Goal: Transaction & Acquisition: Purchase product/service

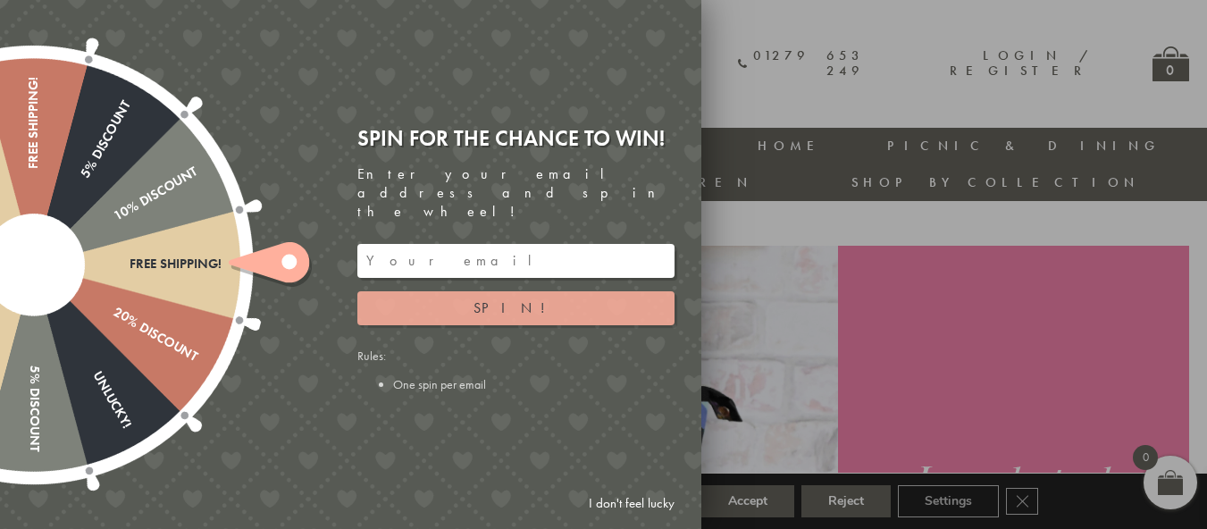
click at [524, 298] on span "Spin!" at bounding box center [515, 307] width 85 height 19
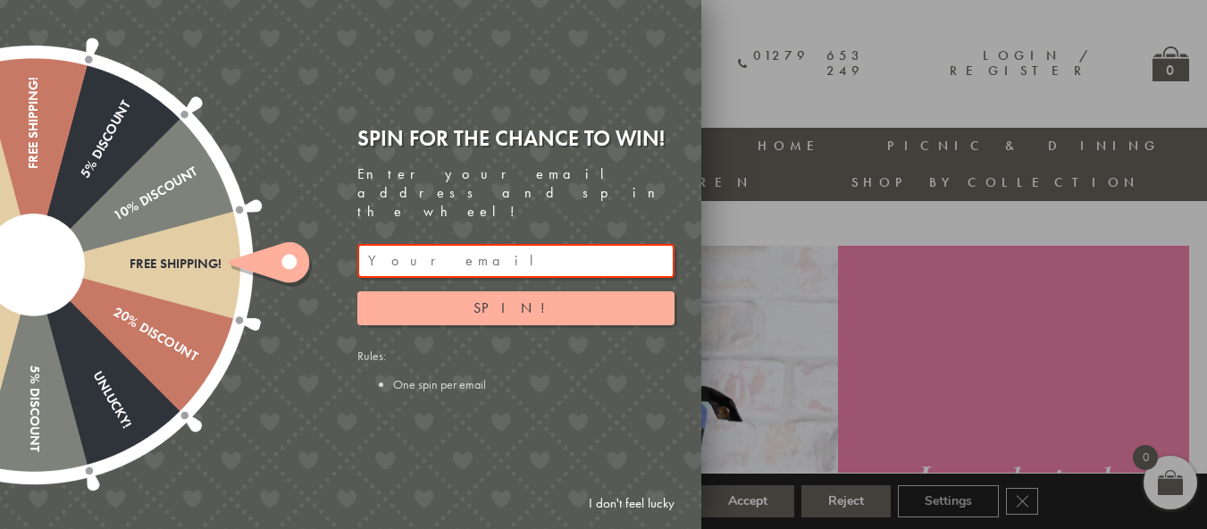
click at [433, 244] on input "email" at bounding box center [515, 261] width 317 height 34
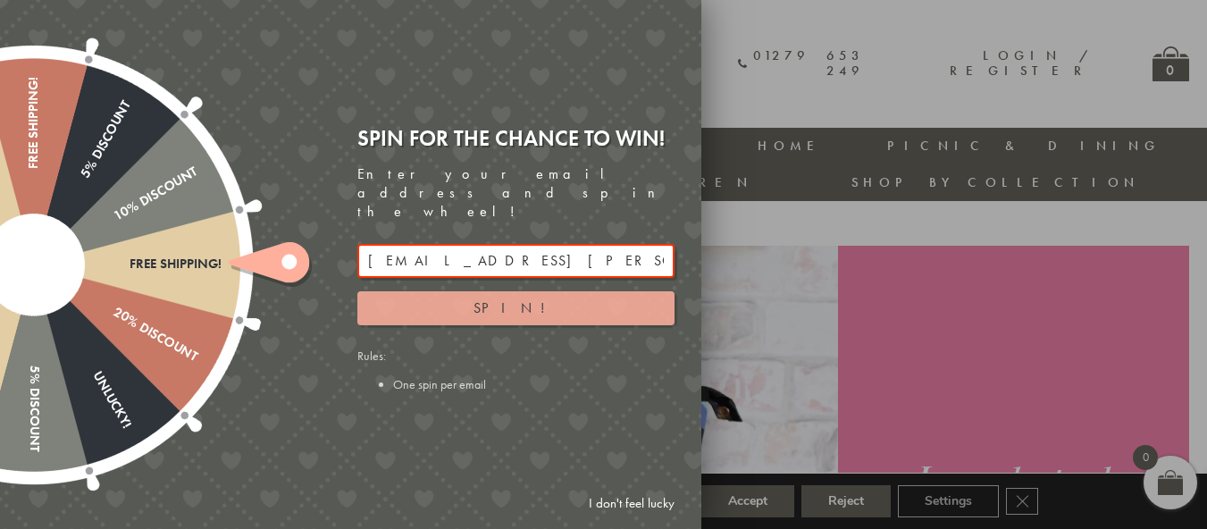
click at [546, 293] on button "Spin!" at bounding box center [515, 308] width 317 height 34
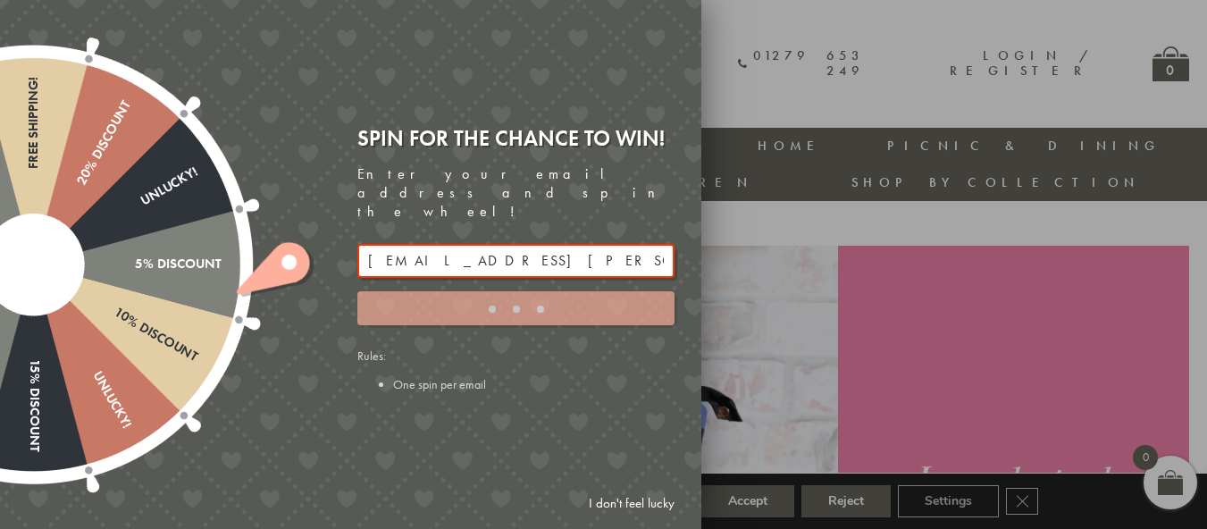
type input "886PH4TT"
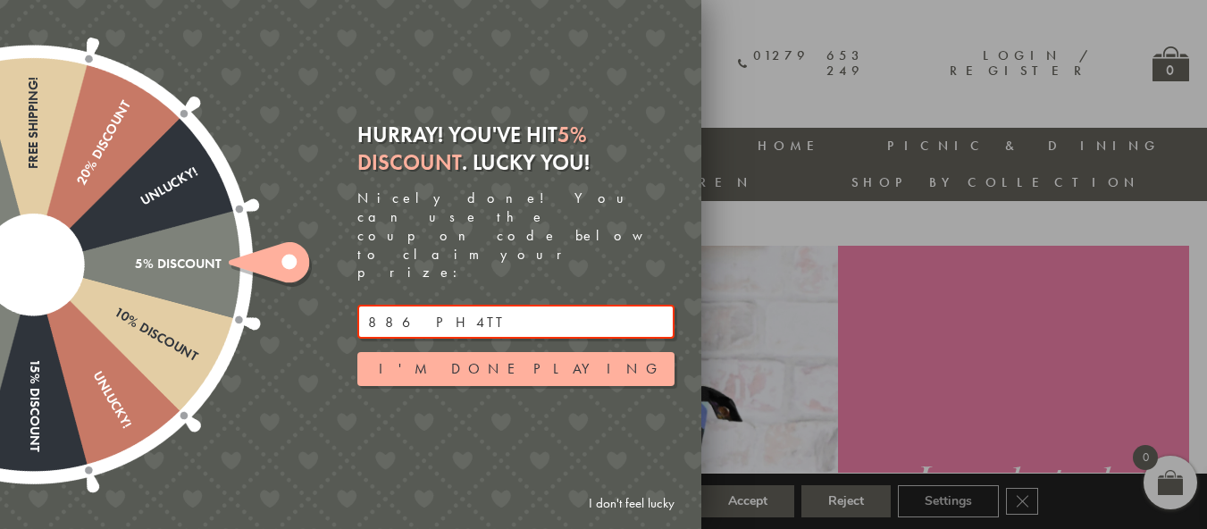
drag, startPoint x: 462, startPoint y: 290, endPoint x: 333, endPoint y: 293, distance: 128.7
click at [333, 293] on div "Free shipping! 20% Discount Unlucky! 5% Discount 10% Discount Unlucky! 15% Disc…" at bounding box center [250, 264] width 902 height 529
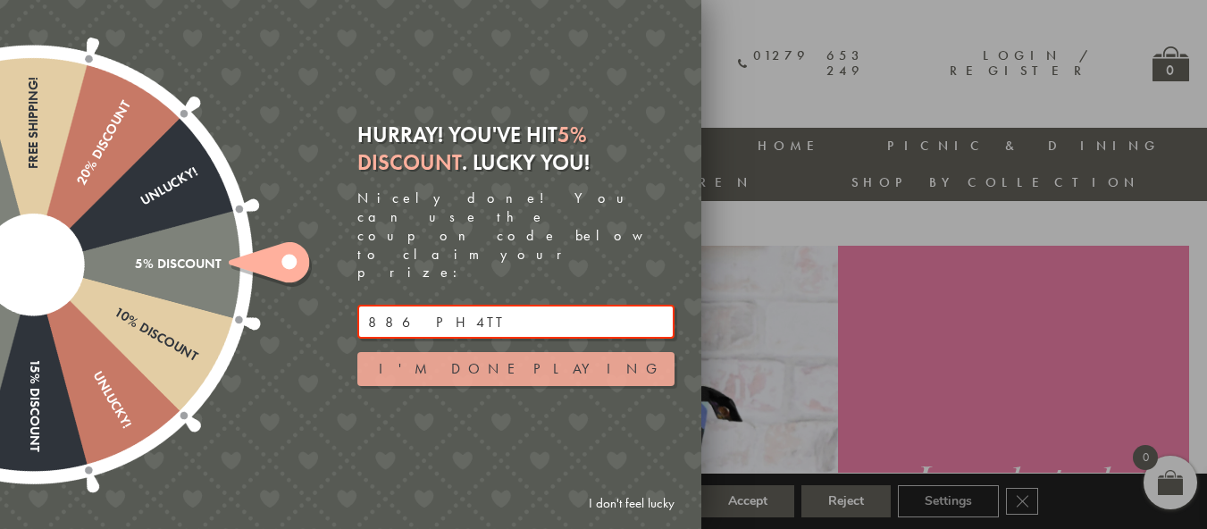
click at [532, 352] on button "I'm done playing" at bounding box center [515, 369] width 317 height 34
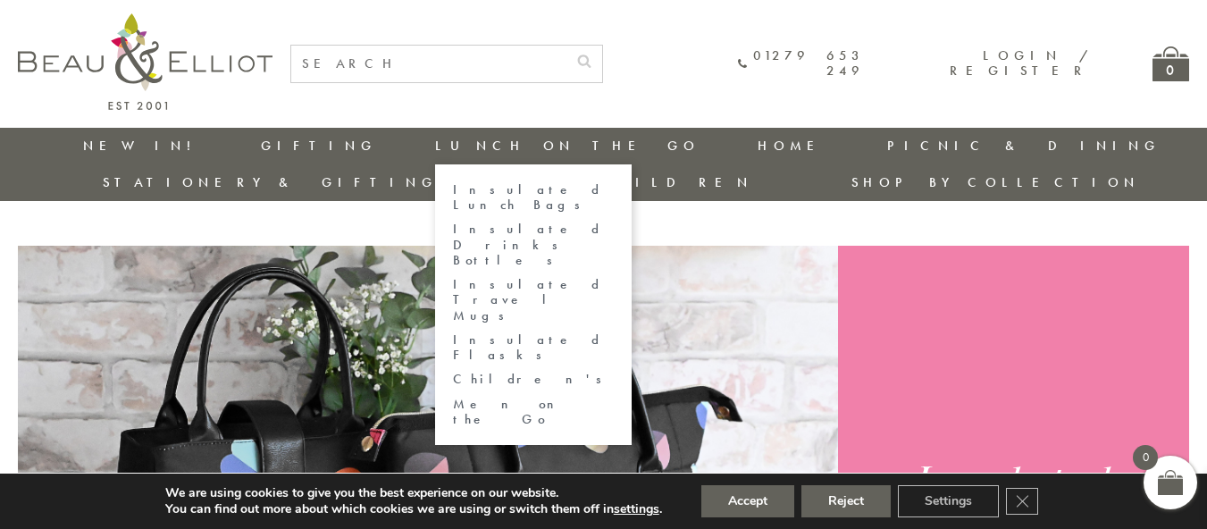
click at [453, 188] on link "Insulated Lunch Bags" at bounding box center [533, 197] width 161 height 31
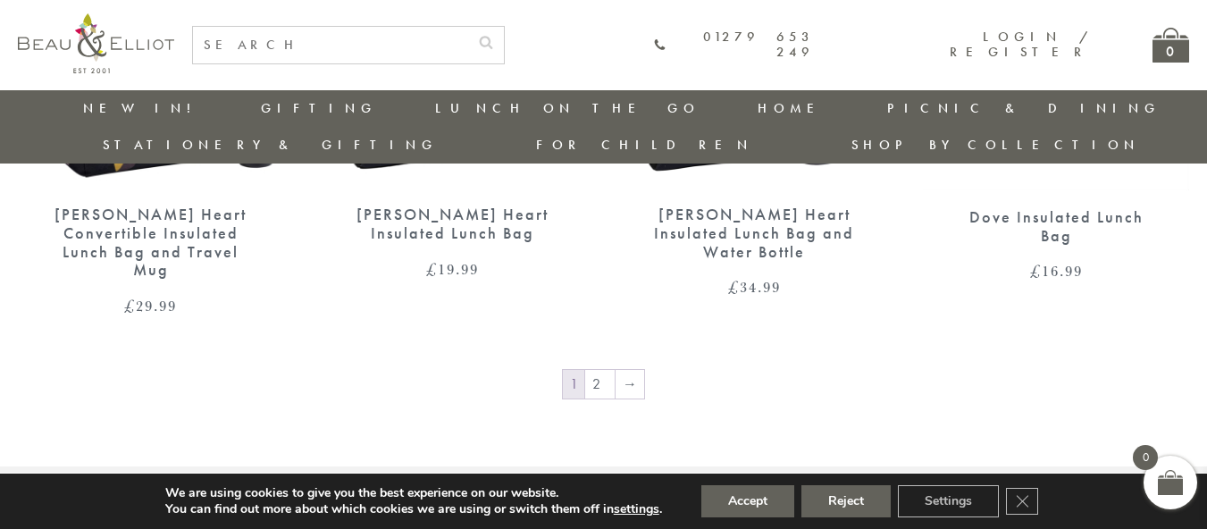
scroll to position [3089, 0]
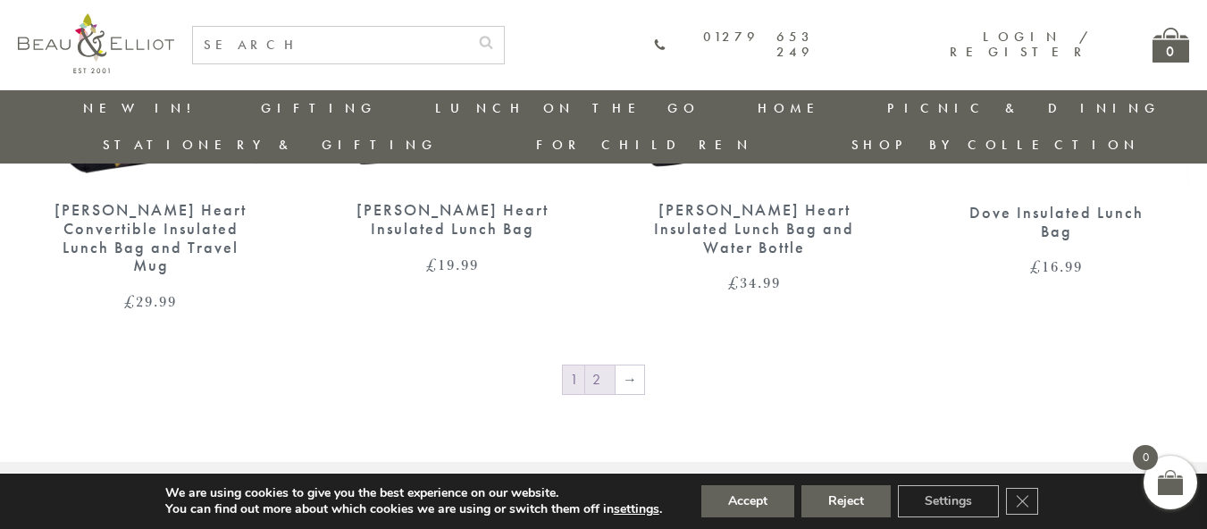
click at [602, 365] on link "2" at bounding box center [599, 379] width 29 height 29
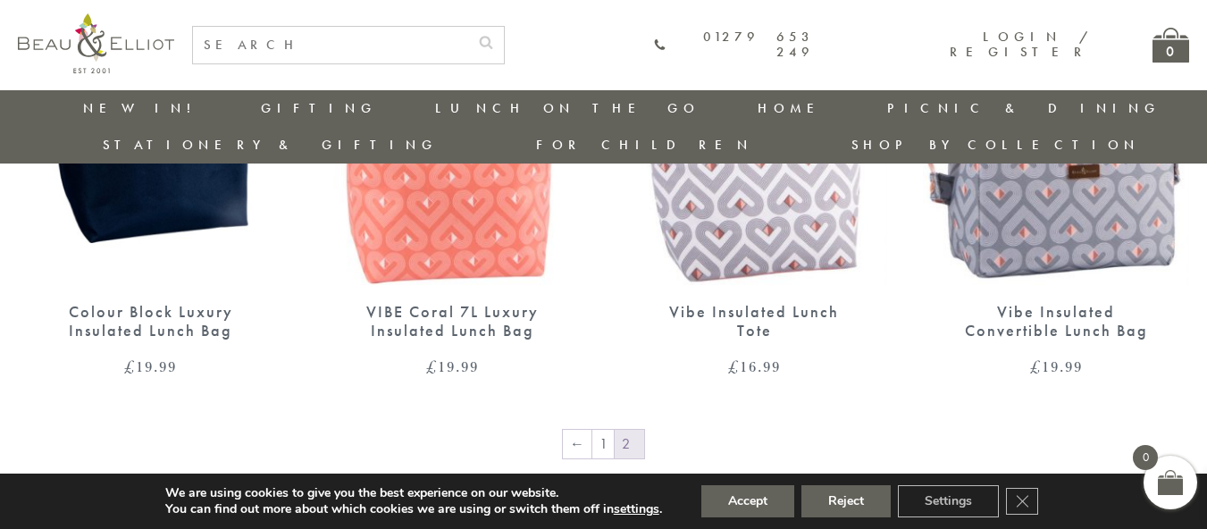
scroll to position [1302, 0]
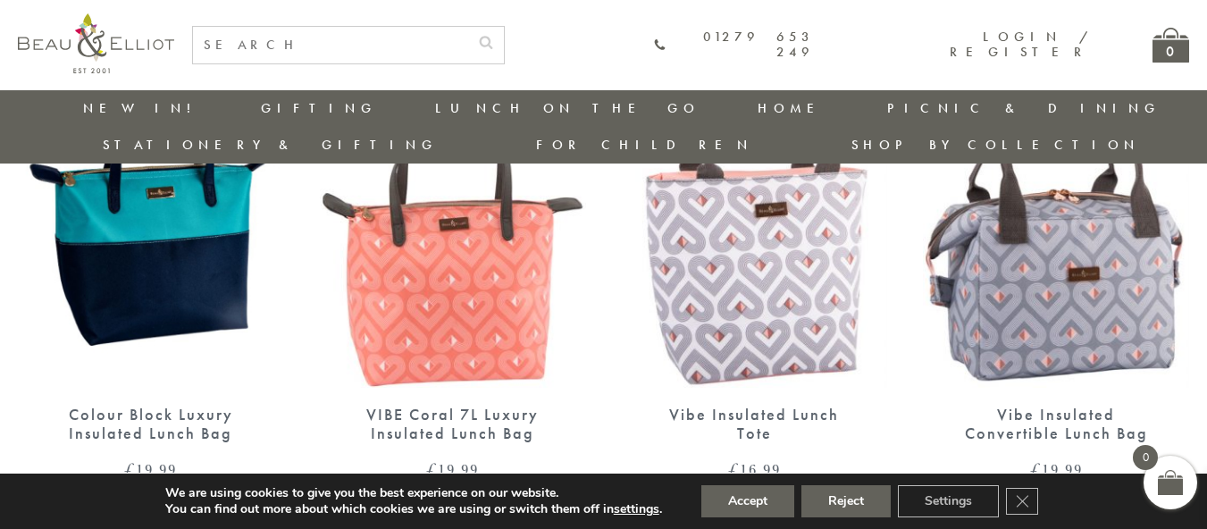
click at [1050, 282] on img at bounding box center [1056, 216] width 266 height 343
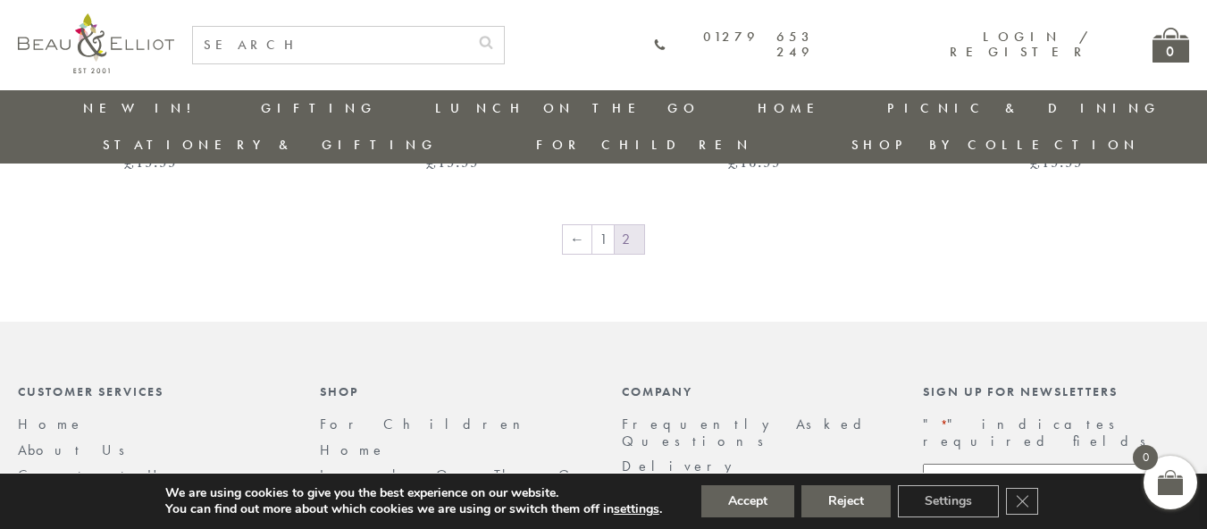
scroll to position [1481, 0]
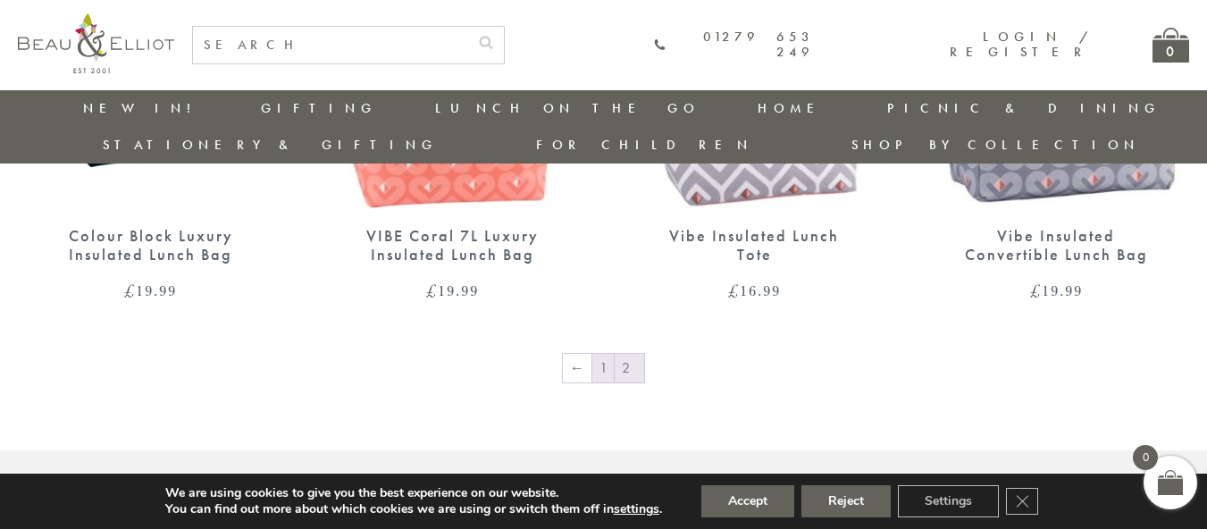
click at [607, 354] on link "1" at bounding box center [602, 368] width 21 height 29
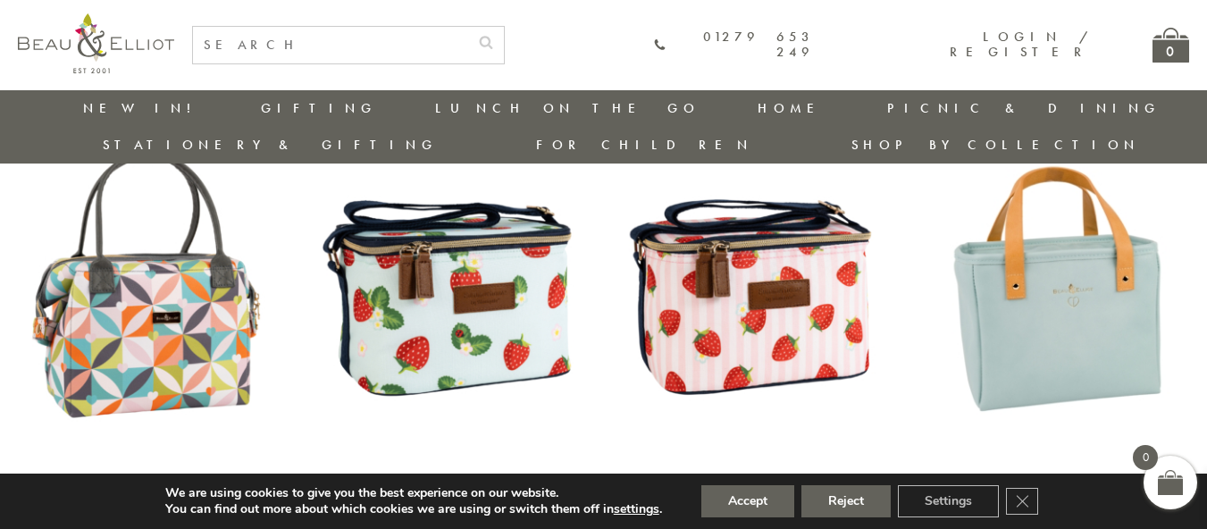
scroll to position [1211, 0]
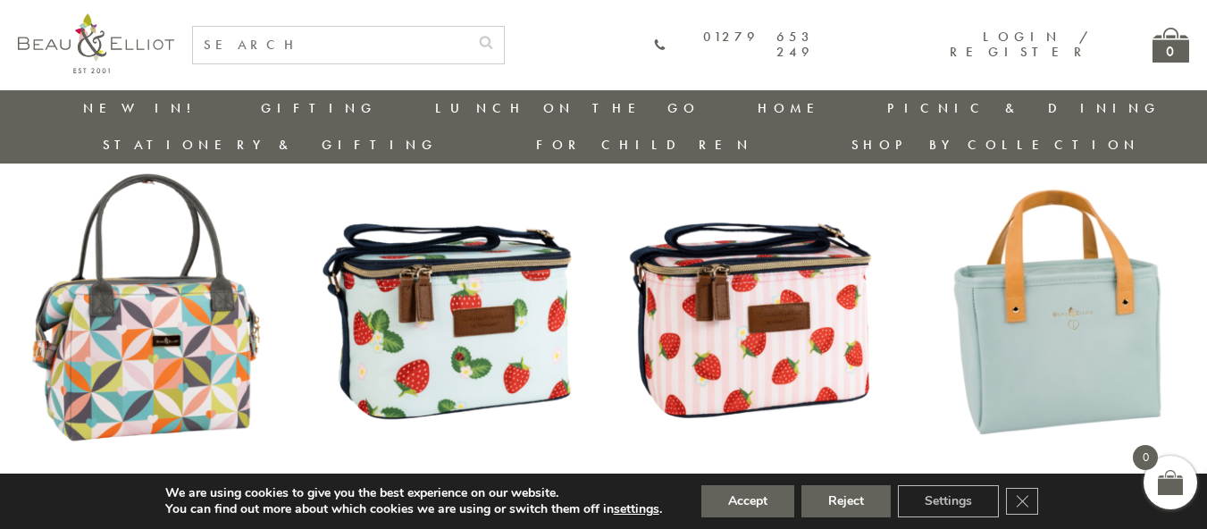
click at [1057, 292] on img at bounding box center [1056, 307] width 266 height 343
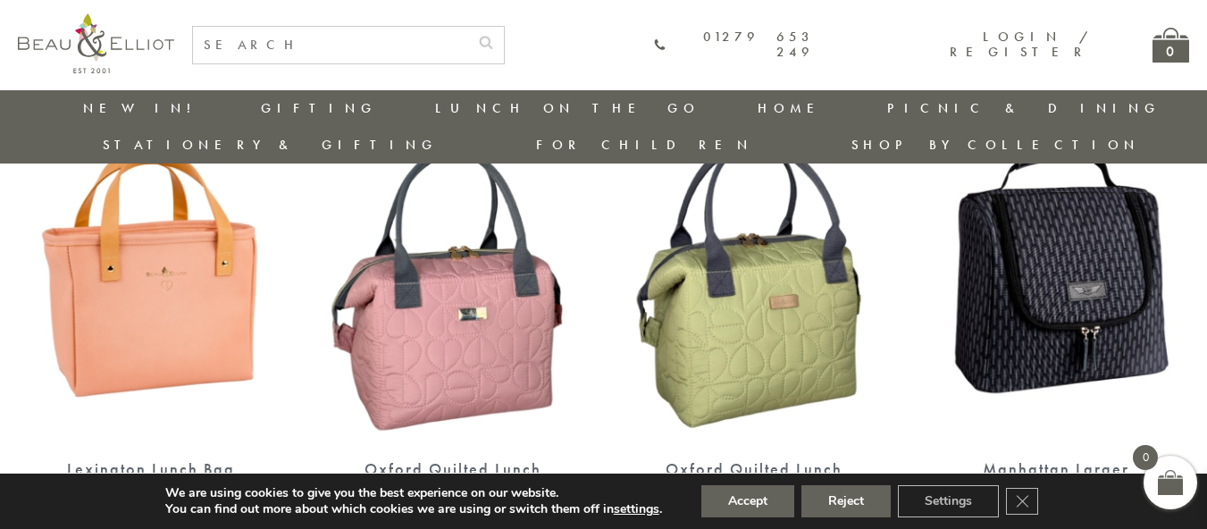
scroll to position [1743, 0]
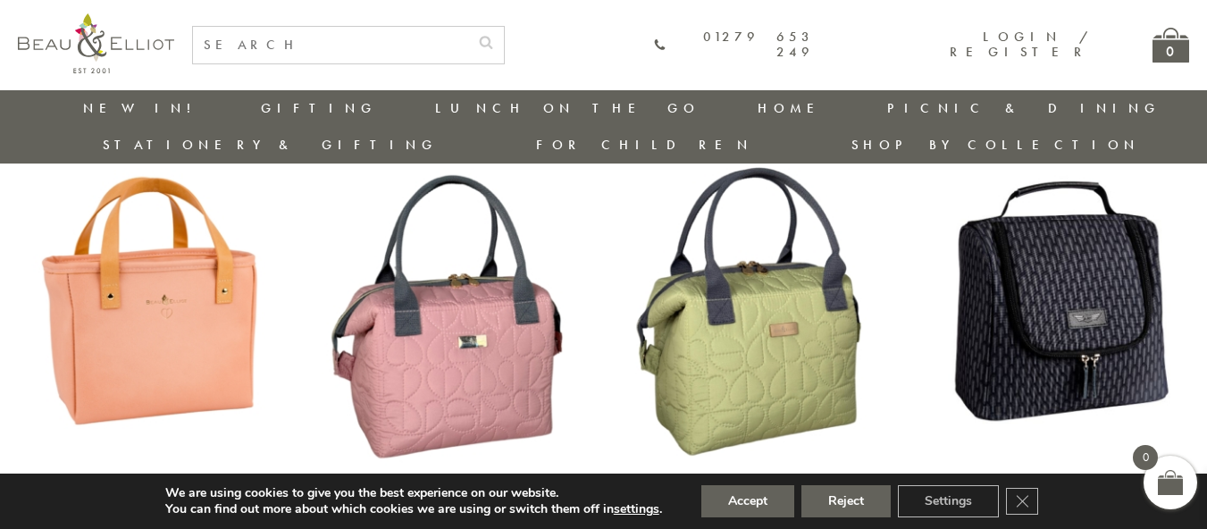
click at [458, 281] on img at bounding box center [453, 298] width 266 height 343
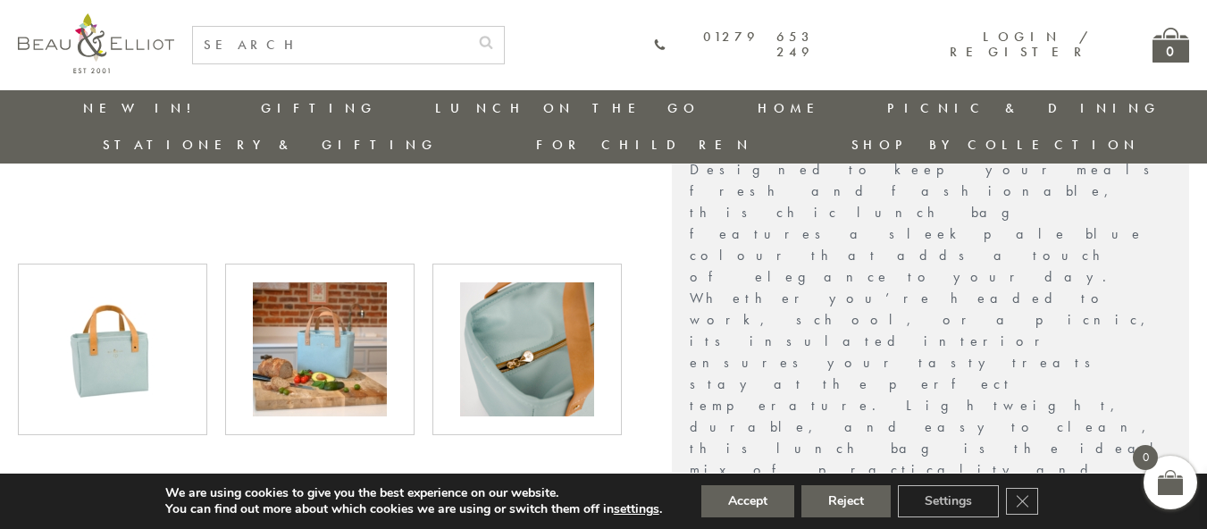
scroll to position [588, 0]
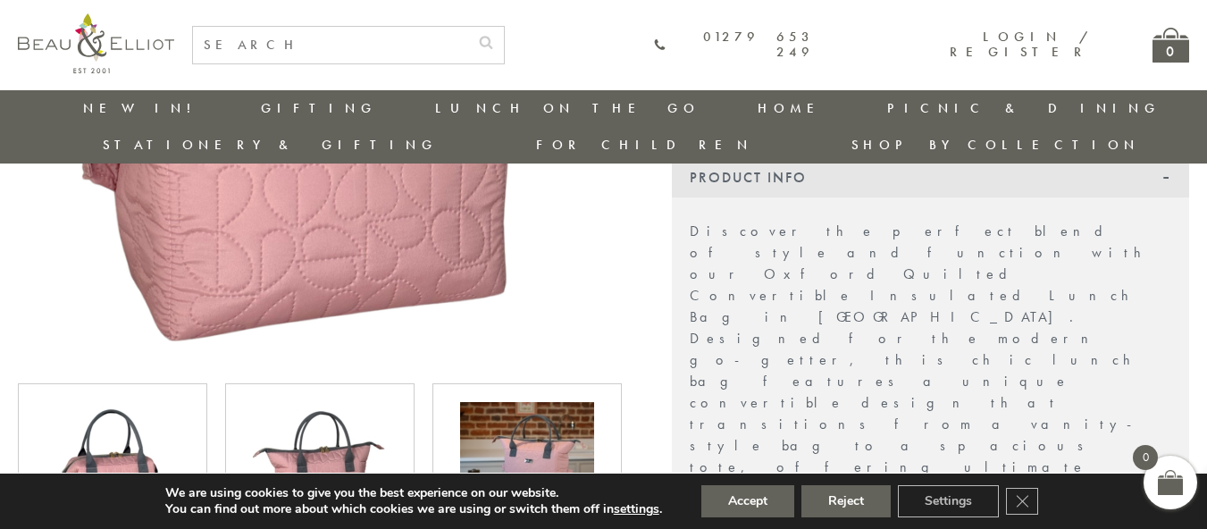
scroll to position [498, 0]
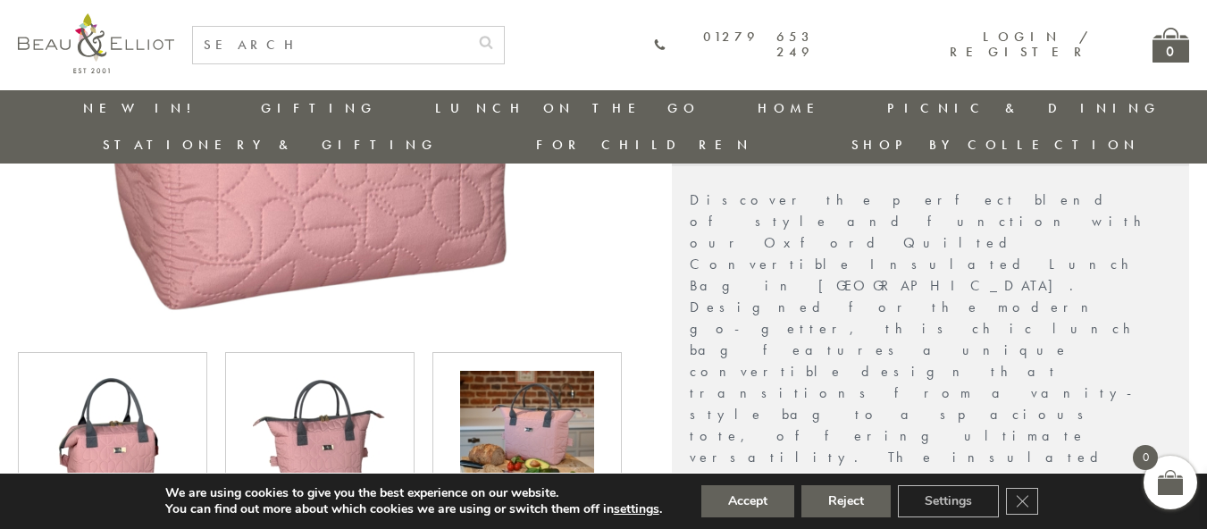
click at [325, 422] on img at bounding box center [320, 438] width 134 height 134
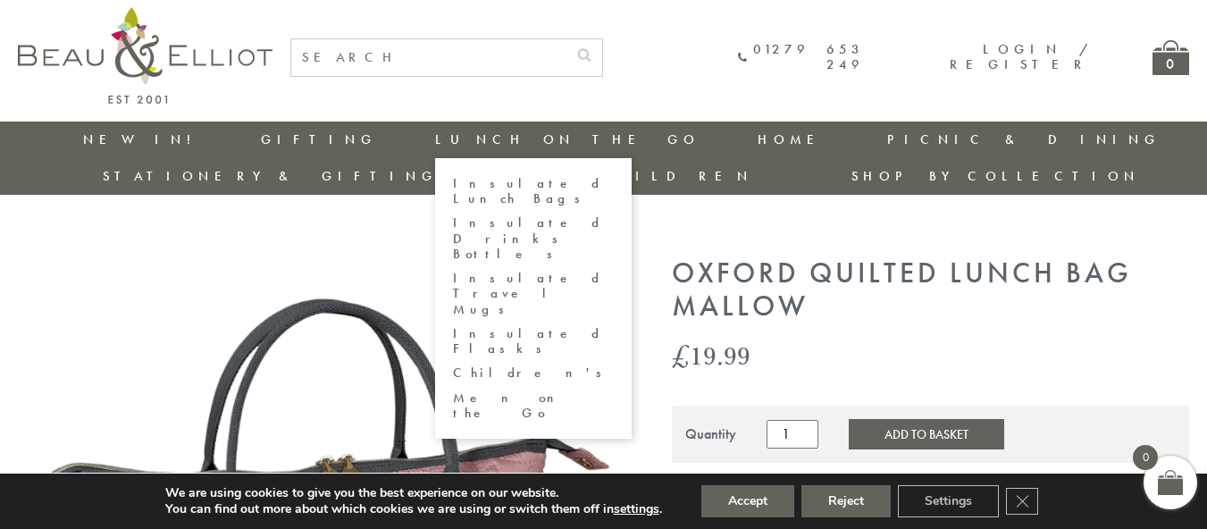
scroll to position [0, 0]
